Goal: Communication & Community: Answer question/provide support

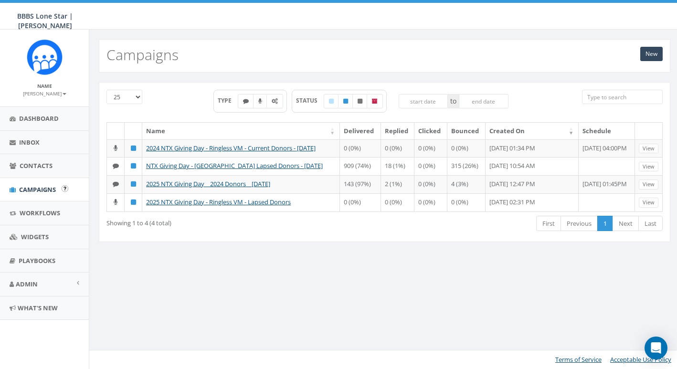
click at [39, 186] on span "Campaigns" at bounding box center [37, 189] width 37 height 9
click at [31, 118] on span "Dashboard" at bounding box center [39, 118] width 40 height 9
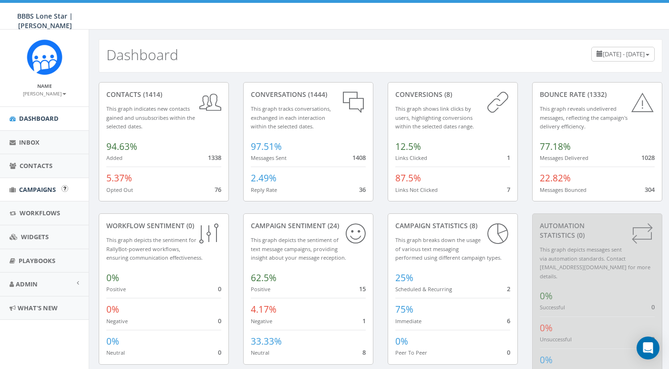
click at [48, 189] on span "Campaigns" at bounding box center [37, 189] width 37 height 9
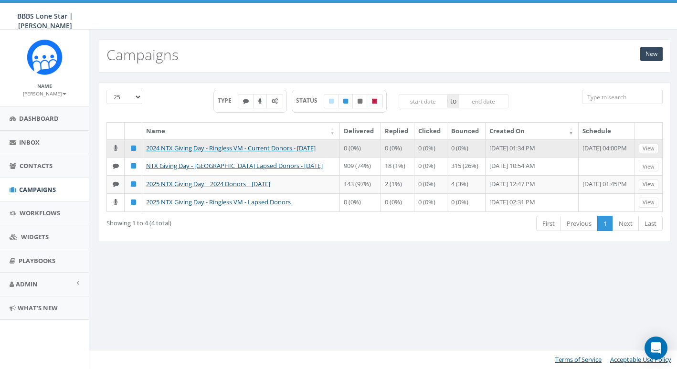
click at [649, 151] on link "View" at bounding box center [648, 149] width 20 height 10
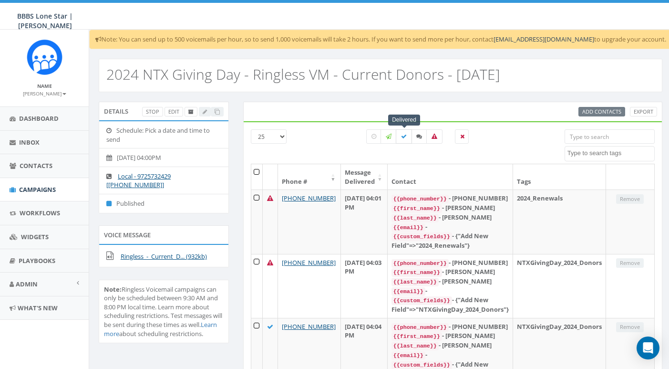
click at [404, 139] on label at bounding box center [404, 136] width 16 height 14
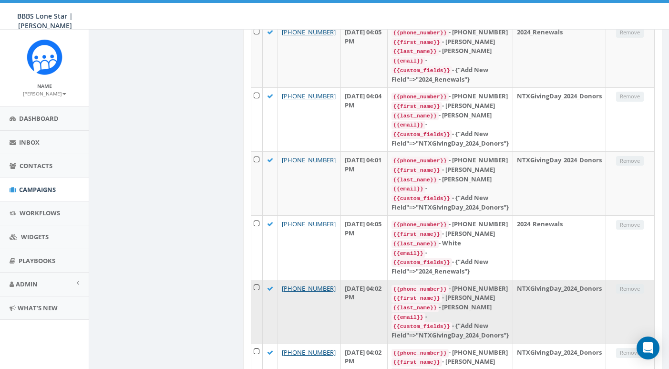
scroll to position [1362, 0]
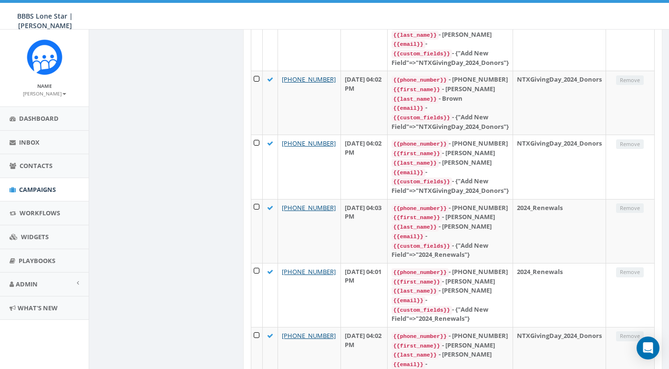
scroll to position [0, 0]
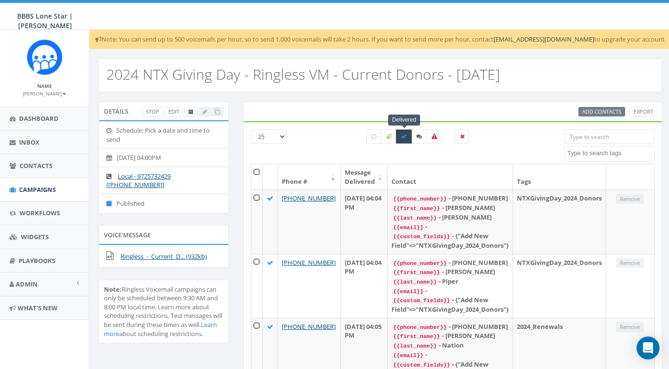
click at [404, 135] on icon at bounding box center [404, 137] width 6 height 6
checkbox input "false"
click at [391, 138] on icon at bounding box center [389, 137] width 6 height 6
checkbox input "true"
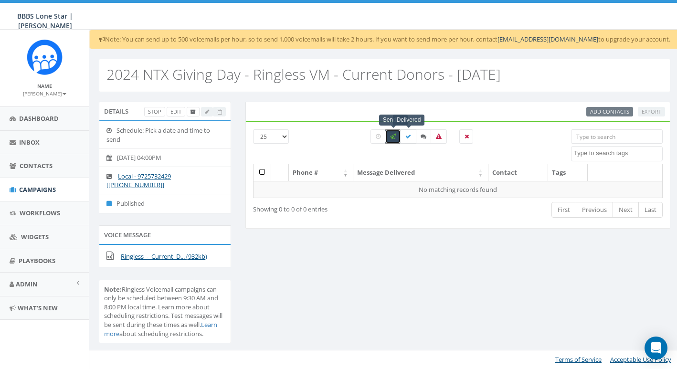
click at [408, 137] on icon at bounding box center [408, 137] width 6 height 6
checkbox input "true"
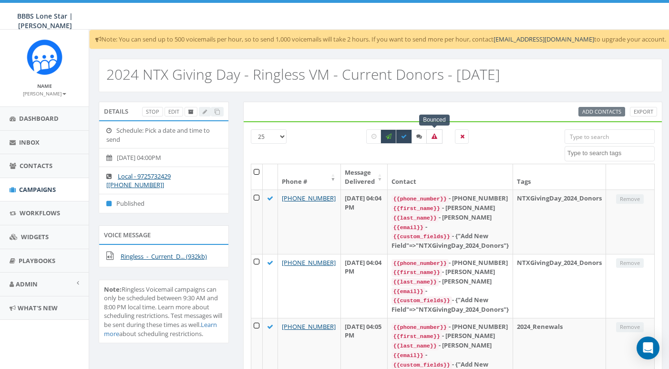
click at [436, 136] on icon at bounding box center [435, 137] width 6 height 6
checkbox input "true"
click at [395, 137] on label at bounding box center [389, 136] width 16 height 14
checkbox input "false"
click at [402, 136] on icon at bounding box center [404, 137] width 6 height 6
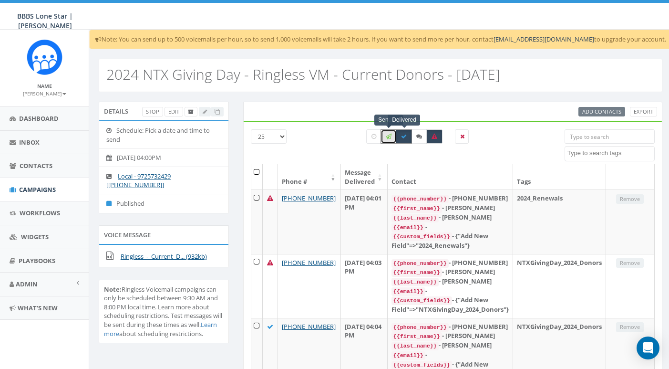
checkbox input "false"
click at [420, 138] on icon at bounding box center [420, 137] width 6 height 6
checkbox input "true"
click at [437, 140] on label at bounding box center [435, 136] width 16 height 14
checkbox input "false"
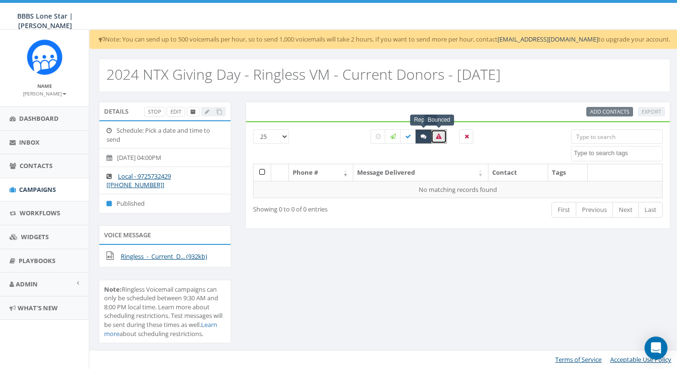
click at [424, 139] on icon at bounding box center [423, 137] width 6 height 6
checkbox input "false"
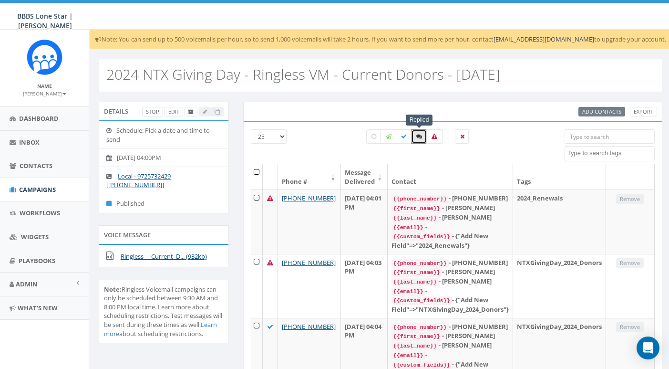
click at [447, 137] on div "Replied Bounced" at bounding box center [418, 136] width 117 height 14
click at [439, 136] on label at bounding box center [435, 136] width 16 height 14
checkbox input "true"
click at [41, 186] on span "Campaigns" at bounding box center [37, 189] width 37 height 9
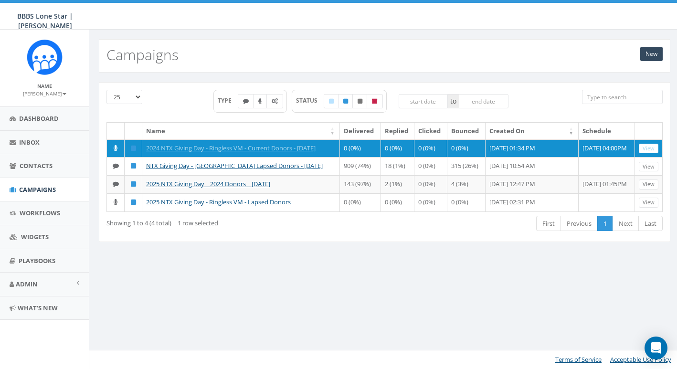
click at [233, 263] on div "25 50 100 TYPE STATUS to Name Delivered Replied Clicked Bounced Created On Sche…" at bounding box center [384, 168] width 590 height 191
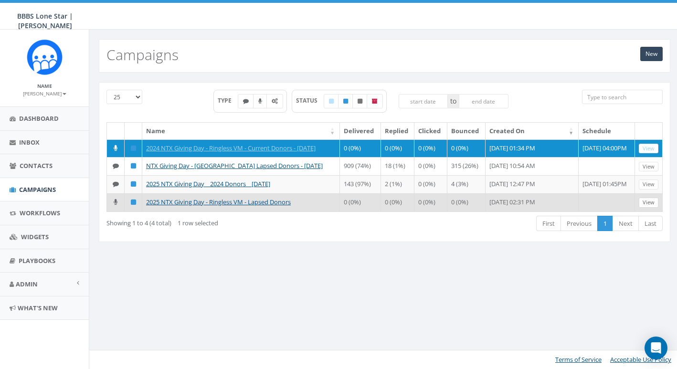
click at [650, 208] on link "View" at bounding box center [648, 203] width 20 height 10
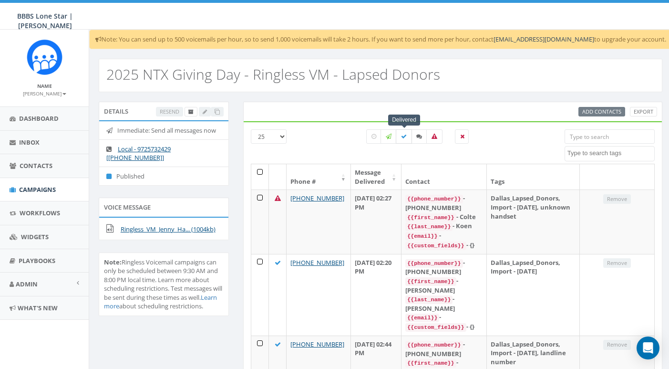
click at [405, 137] on icon at bounding box center [404, 137] width 6 height 6
checkbox input "true"
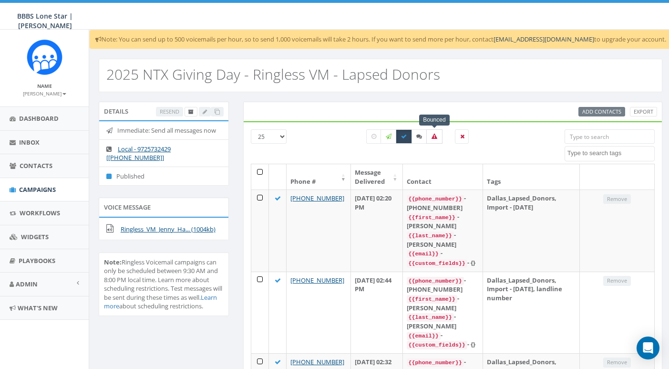
click at [439, 139] on label at bounding box center [435, 136] width 16 height 14
checkbox input "true"
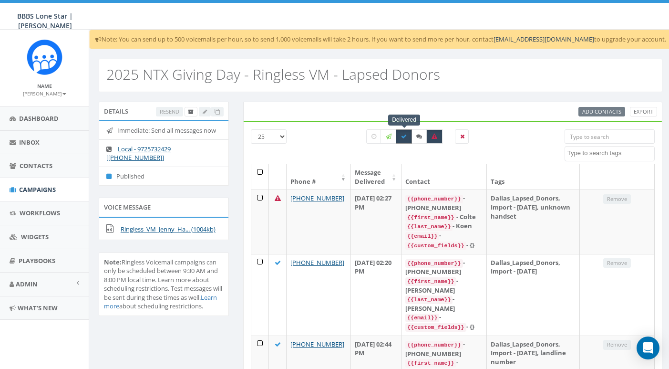
click at [407, 137] on icon at bounding box center [404, 137] width 6 height 6
click at [350, 143] on div "Delivered All 0 contact(s) on current page All 1140 contact(s) filtered" at bounding box center [418, 146] width 279 height 34
click at [406, 136] on icon at bounding box center [404, 137] width 6 height 6
checkbox input "true"
click at [432, 139] on icon at bounding box center [435, 137] width 6 height 6
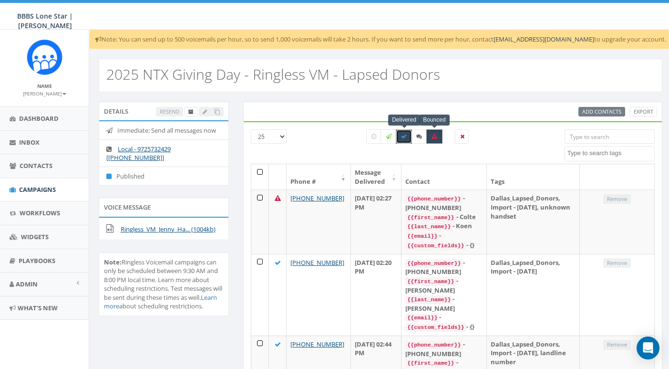
checkbox input "false"
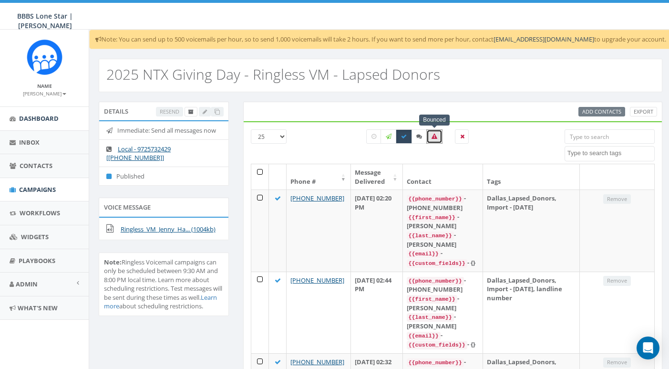
click at [43, 112] on link "Dashboard" at bounding box center [44, 118] width 89 height 23
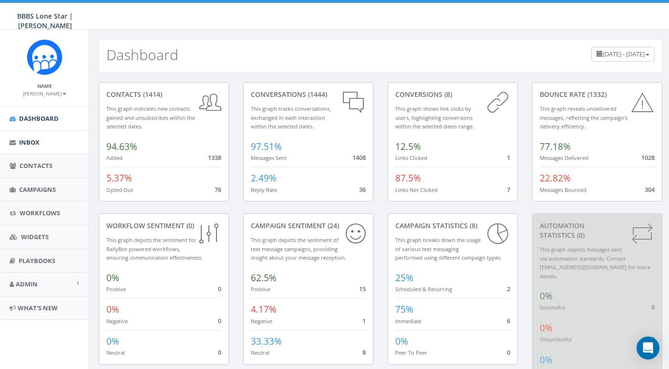
click at [35, 136] on link "Inbox" at bounding box center [44, 142] width 89 height 23
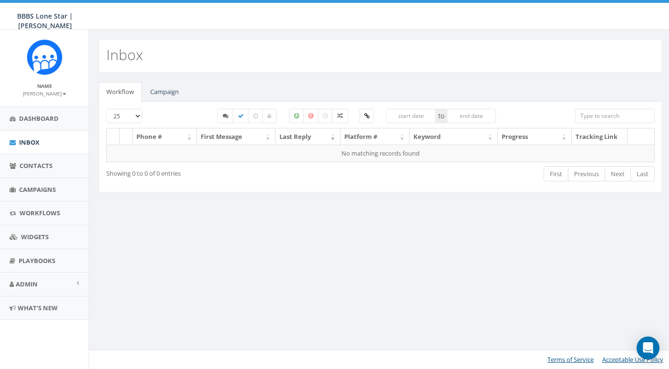
select select
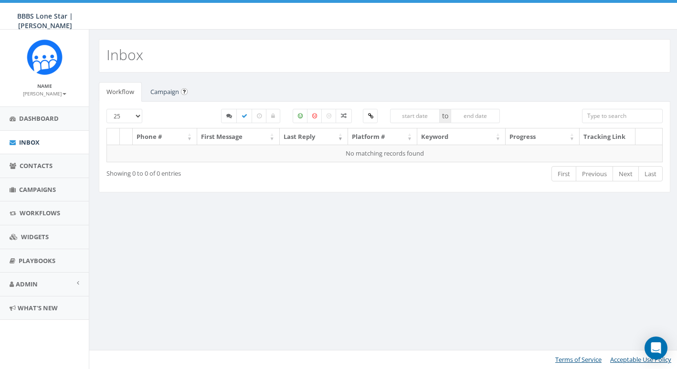
click at [157, 97] on link "Campaign" at bounding box center [165, 92] width 44 height 20
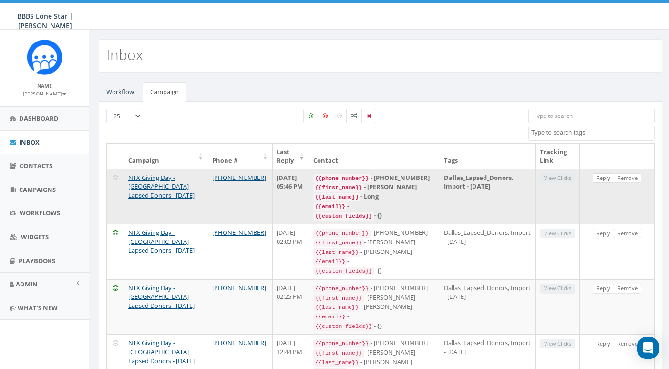
click at [606, 177] on link "Reply" at bounding box center [603, 178] width 21 height 10
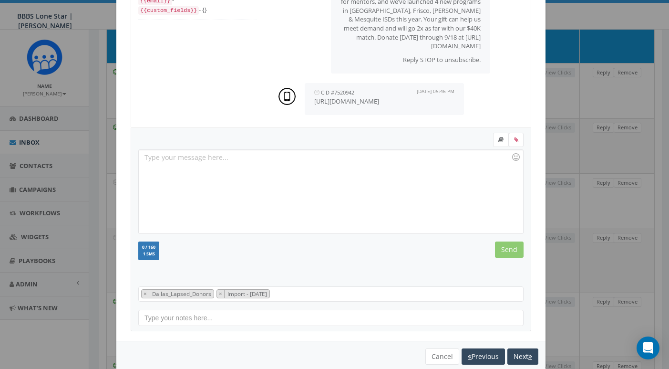
scroll to position [51, 0]
drag, startPoint x: 395, startPoint y: 104, endPoint x: 311, endPoint y: 105, distance: 83.5
click at [314, 105] on p "[URL][DOMAIN_NAME]" at bounding box center [384, 101] width 140 height 9
